Goal: Transaction & Acquisition: Purchase product/service

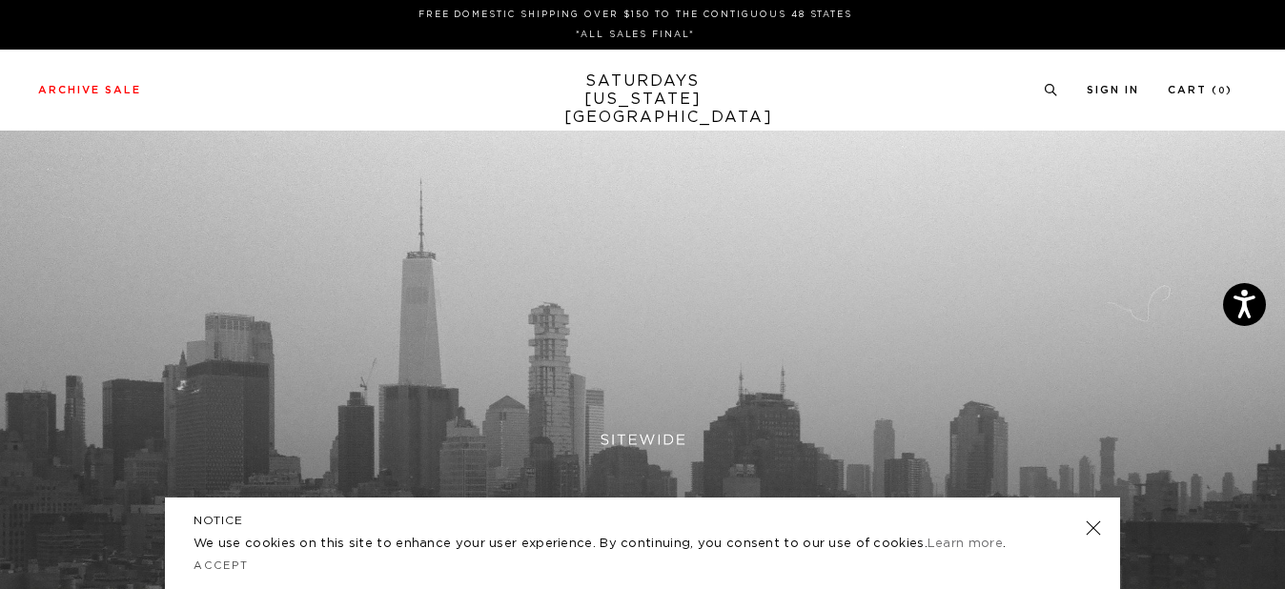
click at [1084, 520] on h5 "NOTICE" at bounding box center [642, 520] width 898 height 17
click at [1089, 519] on link at bounding box center [1093, 528] width 27 height 27
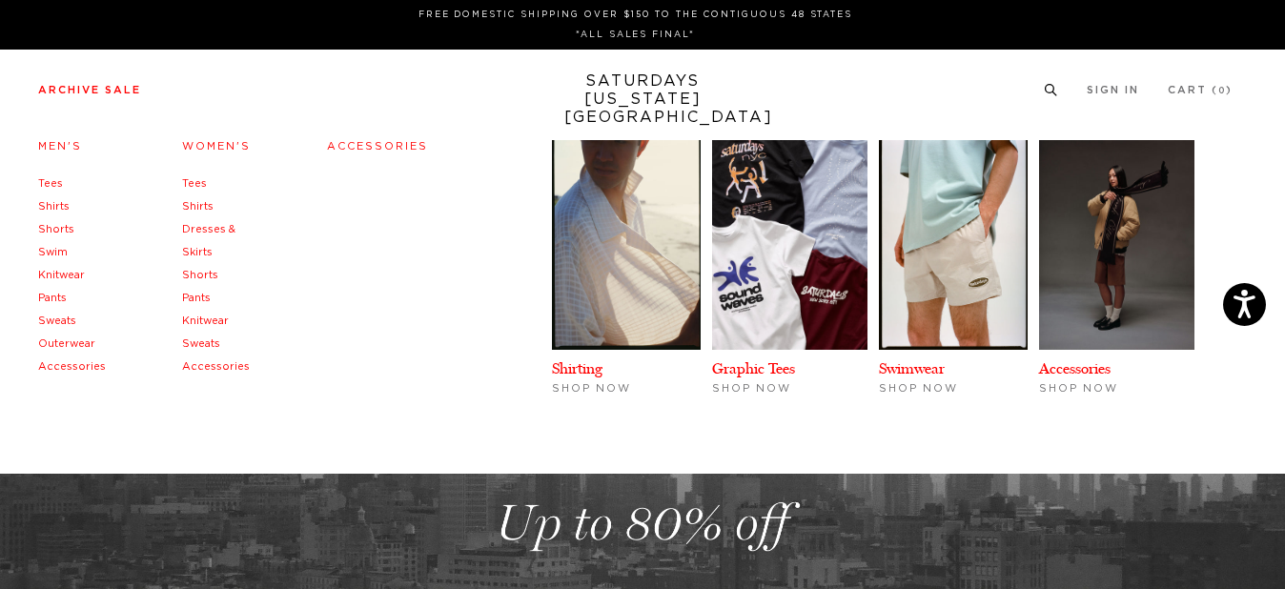
click at [208, 135] on h4 "Women's" at bounding box center [216, 147] width 69 height 26
click at [208, 143] on link "Women's" at bounding box center [216, 146] width 69 height 10
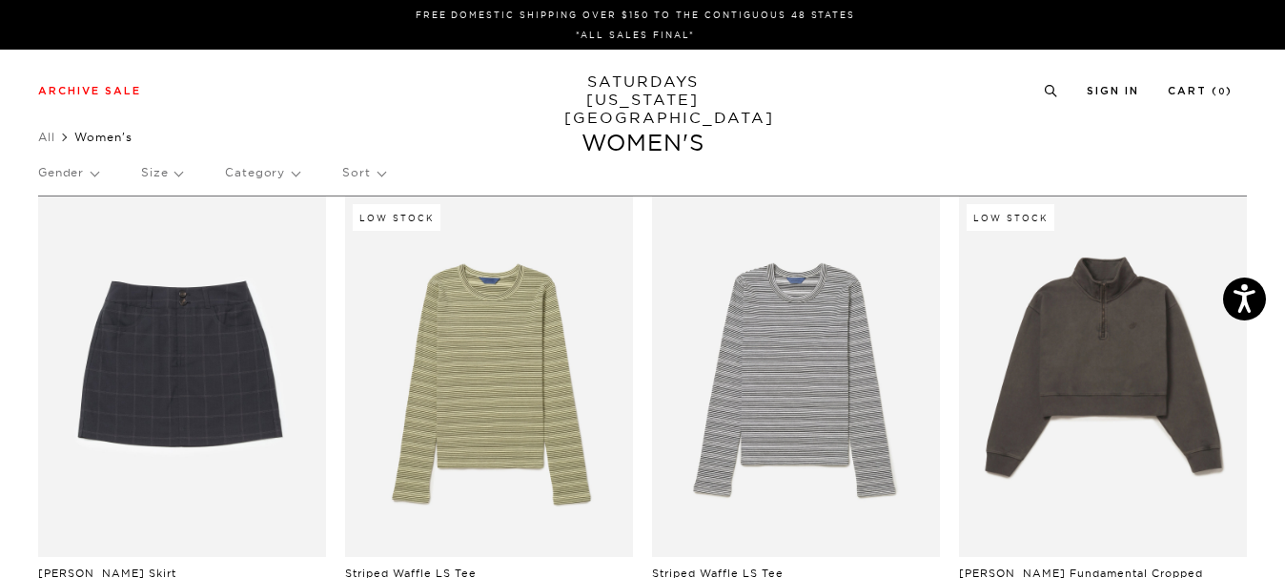
click at [179, 173] on p "Size" at bounding box center [161, 173] width 41 height 44
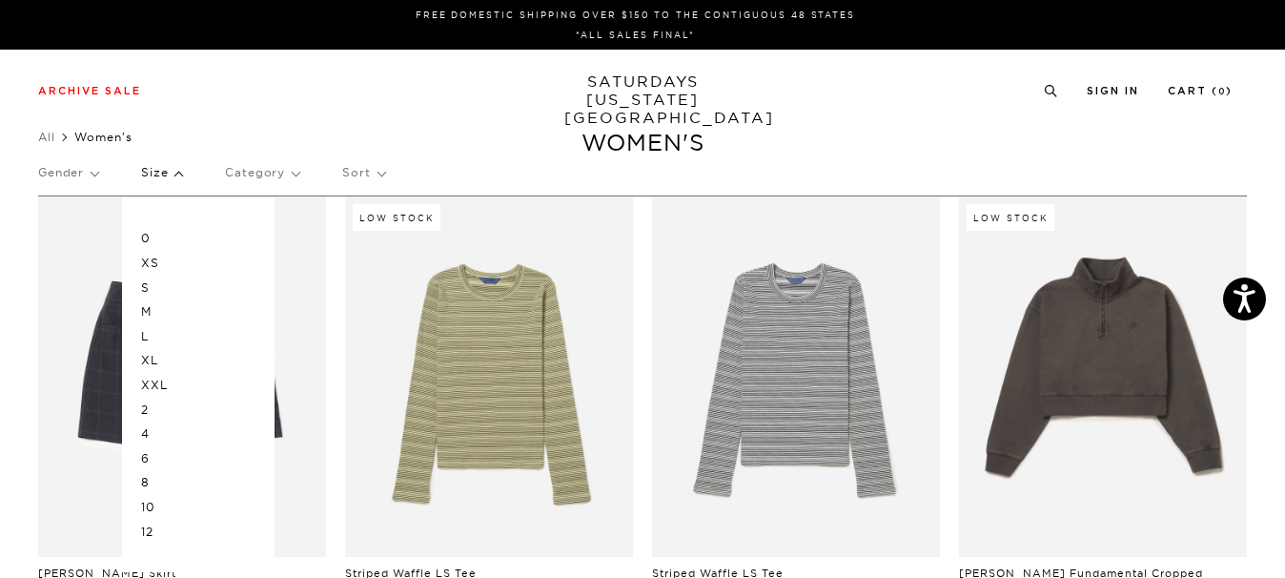
click at [152, 379] on p "XXL" at bounding box center [198, 385] width 114 height 25
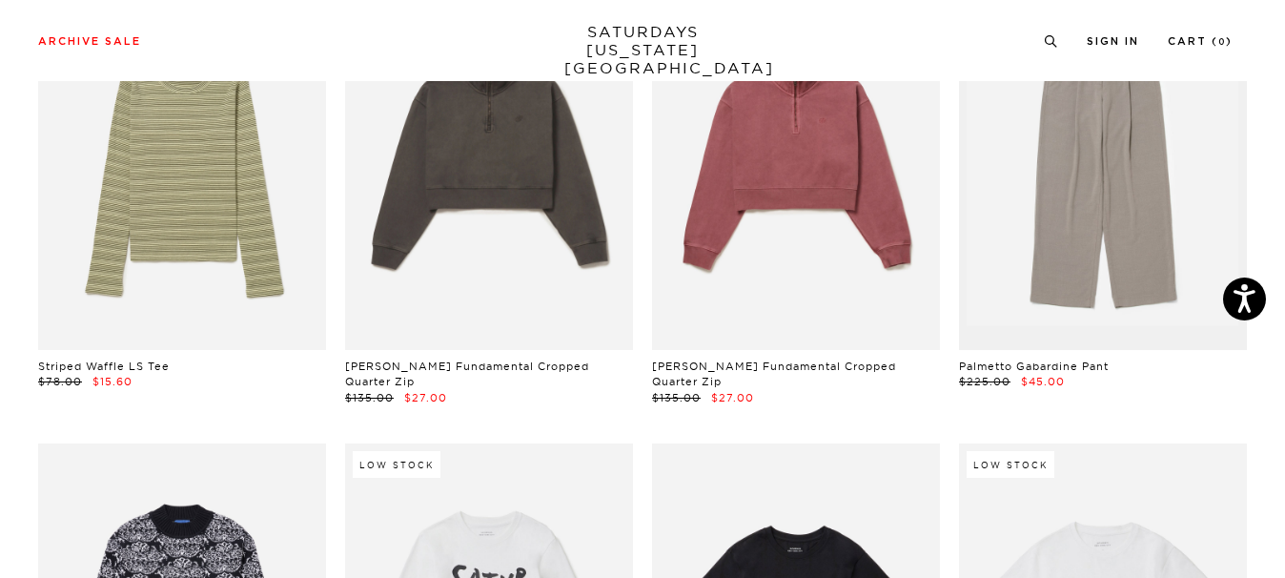
scroll to position [567, 0]
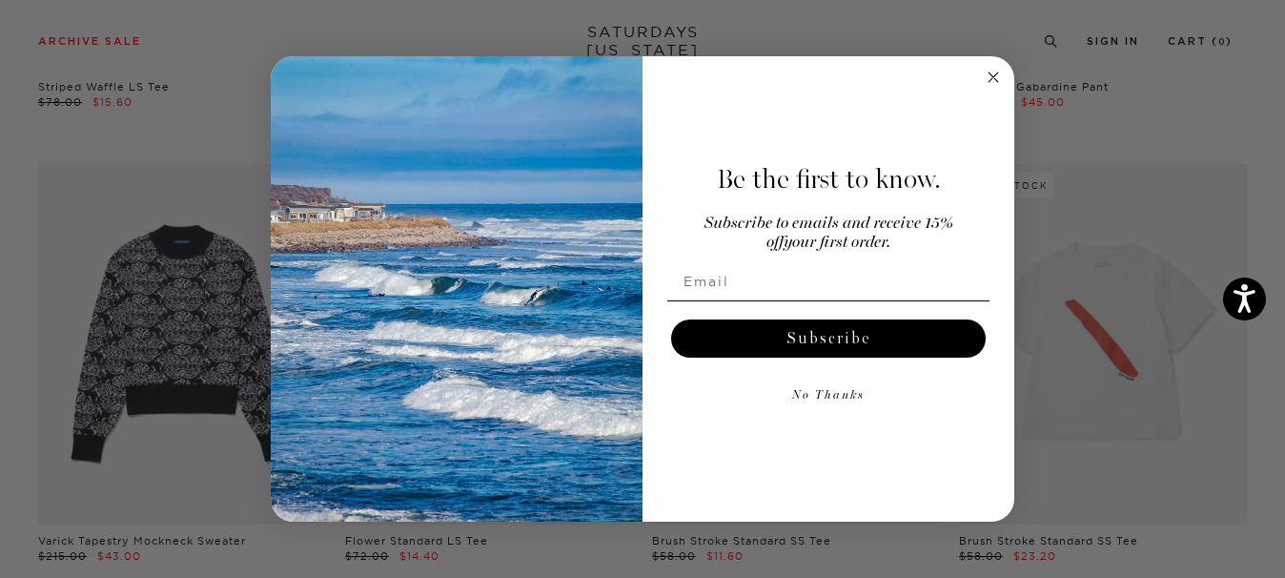
click at [988, 78] on circle "Close dialog" at bounding box center [994, 78] width 22 height 22
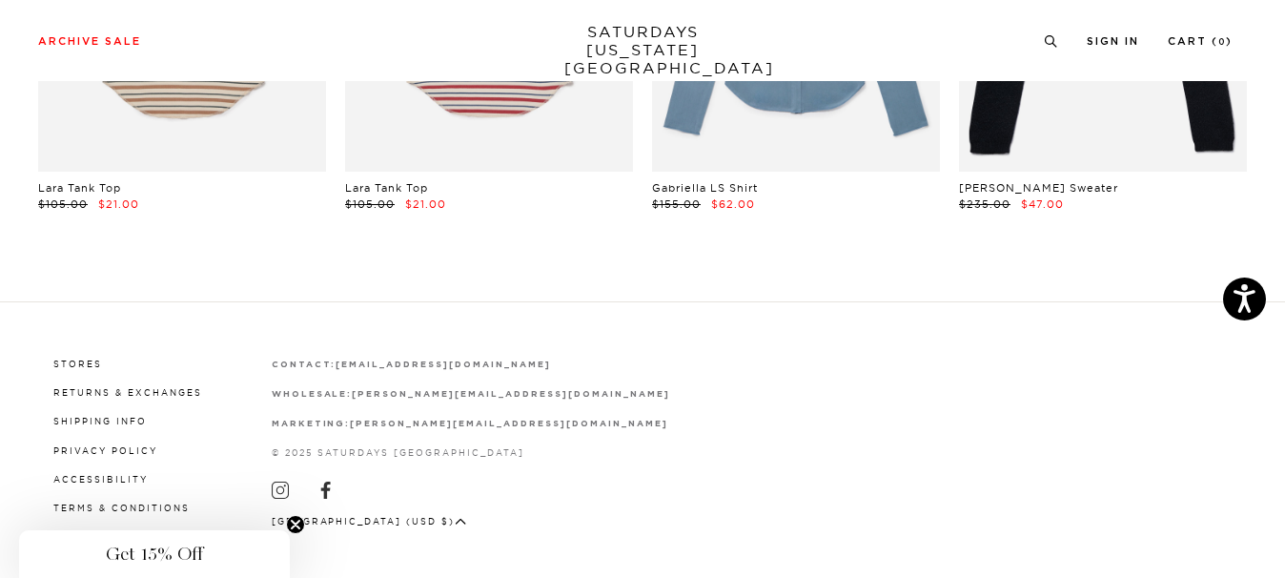
scroll to position [0, 0]
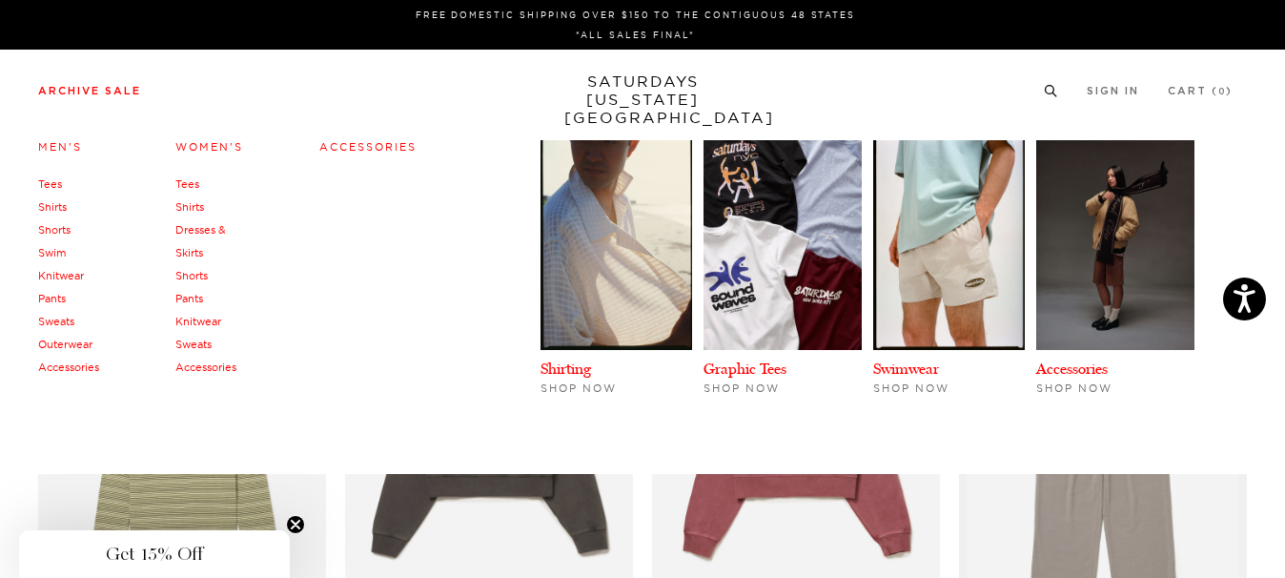
click at [373, 143] on link "Accessories" at bounding box center [367, 146] width 97 height 13
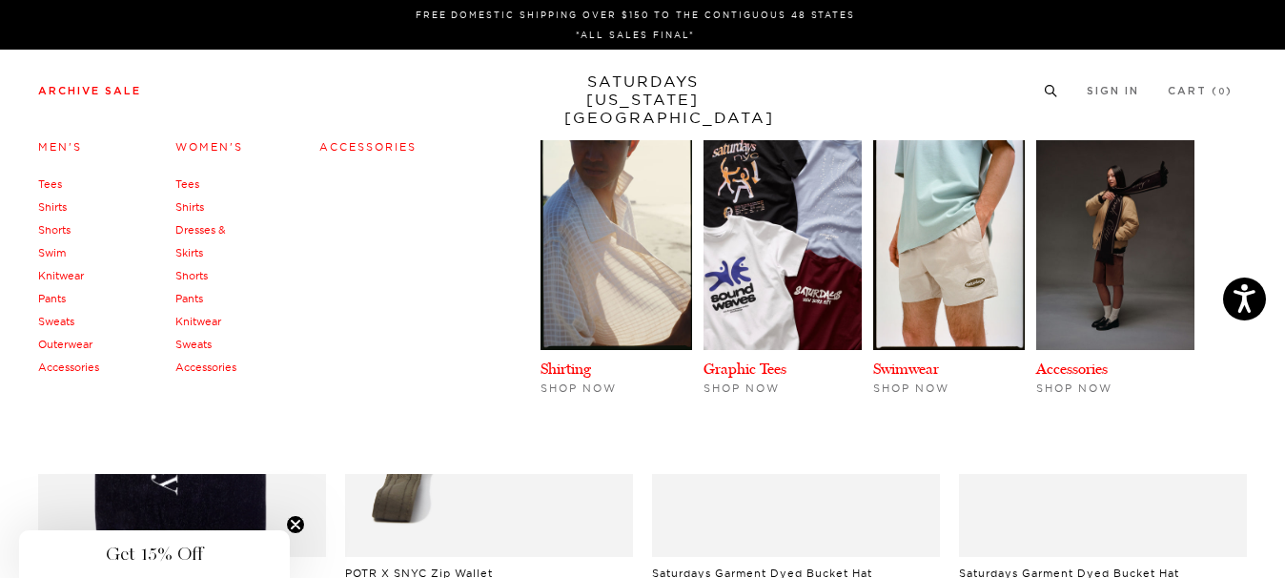
click at [74, 145] on link "Men's" at bounding box center [60, 146] width 44 height 13
